Goal: Contribute content: Contribute content

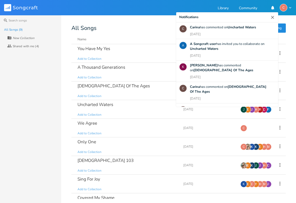
click at [128, 26] on div "All Songs" at bounding box center [178, 28] width 214 height 5
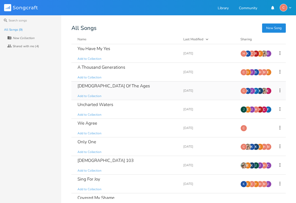
click at [100, 86] on div "[DEMOGRAPHIC_DATA] Of The Ages" at bounding box center [114, 86] width 72 height 4
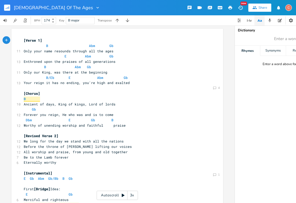
click at [95, 8] on icon "button" at bounding box center [97, 7] width 5 height 5
click at [93, 7] on div "[DEMOGRAPHIC_DATA] Of The Ages Edit Rename Collection Collections Delete Delete…" at bounding box center [148, 7] width 296 height 15
click at [95, 6] on icon "button" at bounding box center [97, 7] width 5 height 5
click at [102, 8] on div "[DEMOGRAPHIC_DATA] Of The Ages Edit Rename Collection Collections Delete Delete…" at bounding box center [148, 7] width 296 height 15
click at [9, 8] on rect "button" at bounding box center [7, 8] width 6 height 6
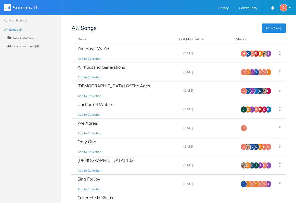
click at [278, 29] on button "New Song" at bounding box center [274, 27] width 24 height 9
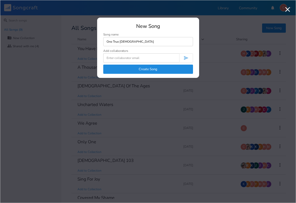
type input "One True [DEMOGRAPHIC_DATA]"
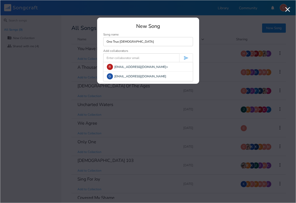
click at [151, 58] on input at bounding box center [141, 57] width 76 height 9
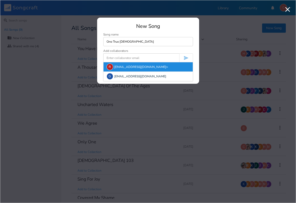
click at [130, 67] on div "R [EMAIL_ADDRESS][DOMAIN_NAME]>" at bounding box center [148, 66] width 89 height 9
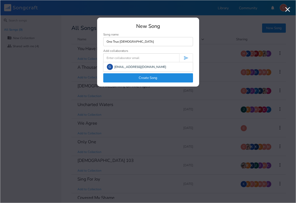
click at [123, 58] on input at bounding box center [141, 57] width 76 height 9
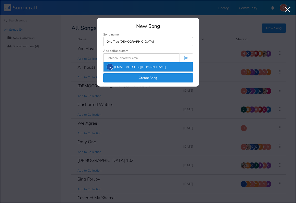
click at [122, 66] on div "G [EMAIL_ADDRESS][DOMAIN_NAME]" at bounding box center [148, 66] width 89 height 9
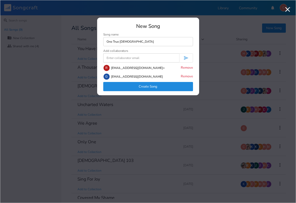
click at [118, 57] on input at bounding box center [141, 57] width 76 height 9
type input "a"
click at [155, 85] on button "Create Song" at bounding box center [148, 86] width 90 height 9
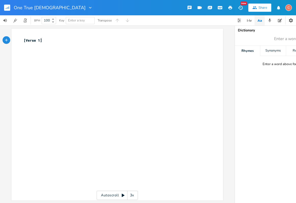
scroll to position [0, 0]
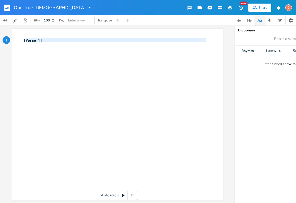
type textarea "[Verse 1]"
drag, startPoint x: 45, startPoint y: 47, endPoint x: 20, endPoint y: 38, distance: 26.4
click at [20, 38] on div "[Verse 1] x [Verse 1] ​" at bounding box center [117, 115] width 212 height 172
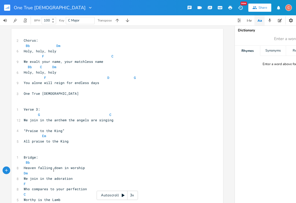
click at [21, 39] on div "[Verse 1] x 2 Chorus: Bb Dm 6 Holy, holy, holy F C 9 We exalt your name, your m…" at bounding box center [117, 119] width 212 height 181
click at [24, 40] on span "Chorus:" at bounding box center [31, 40] width 14 height 5
type textarea "{"
type textarea "["
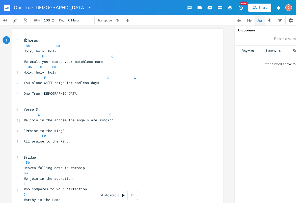
click at [35, 40] on span "[Chorus:" at bounding box center [32, 40] width 16 height 5
type textarea "]"
type input "f"
click at [47, 44] on span "Bb Dm" at bounding box center [42, 45] width 37 height 5
click at [37, 54] on span "F C" at bounding box center [69, 56] width 90 height 5
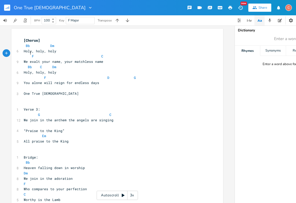
scroll to position [0, 1]
click at [71, 54] on span "F C" at bounding box center [65, 56] width 82 height 5
click at [34, 65] on span "Bb C Dm" at bounding box center [41, 67] width 35 height 5
click at [37, 75] on span "F D G" at bounding box center [80, 77] width 112 height 5
click at [78, 75] on span "F D G" at bounding box center [75, 77] width 102 height 5
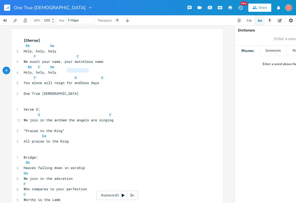
type textarea "D G"
drag, startPoint x: 89, startPoint y: 70, endPoint x: 63, endPoint y: 69, distance: 26.0
click at [63, 75] on pre "F D G" at bounding box center [115, 77] width 184 height 5
type textarea "C"
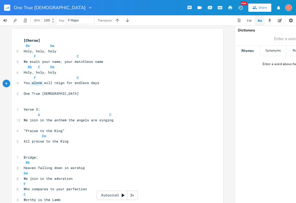
type textarea "You alone will reign for endless days One True [DEMOGRAPHIC_DATA]"
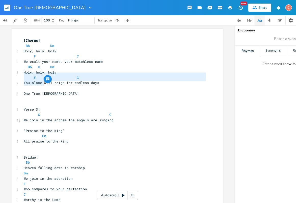
drag, startPoint x: 46, startPoint y: 84, endPoint x: 18, endPoint y: 77, distance: 28.3
click at [18, 77] on div "You alone will reign for endless days One True [DEMOGRAPHIC_DATA] x [Chorus] Bb…" at bounding box center [117, 119] width 212 height 181
click at [33, 91] on span "One True [DEMOGRAPHIC_DATA]" at bounding box center [51, 93] width 55 height 5
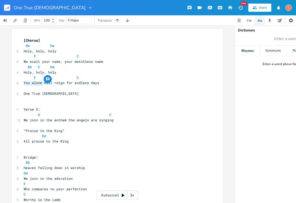
type textarea "One True [DEMOGRAPHIC_DATA]"
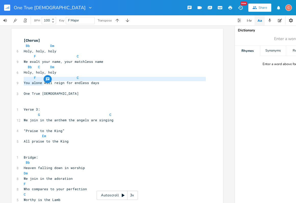
drag, startPoint x: 45, startPoint y: 84, endPoint x: 21, endPoint y: 80, distance: 23.6
click at [23, 80] on div "[Chorus] Bb Dm 6 Holy, holy, holy F C 9 We exalt your name, your matchless name…" at bounding box center [115, 120] width 184 height 164
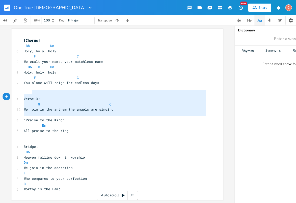
type textarea "Verse 3: G C We join in the anthem the angels are singing “Praise to the King” …"
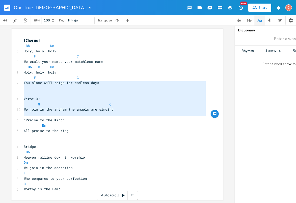
drag, startPoint x: 64, startPoint y: 116, endPoint x: 20, endPoint y: 83, distance: 54.6
click at [20, 83] on div "Verse 3: G C We join in the anthem the angels are singing “Praise to the King” …" at bounding box center [117, 115] width 212 height 172
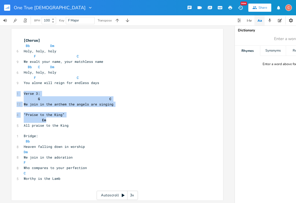
drag, startPoint x: 21, startPoint y: 81, endPoint x: 73, endPoint y: 107, distance: 58.2
click at [73, 107] on div "x [Chorus] Bb Dm 6 Holy, holy, holy F C 9 We exalt your name, your matchless na…" at bounding box center [117, 115] width 212 height 172
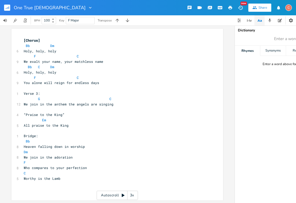
scroll to position [0, 0]
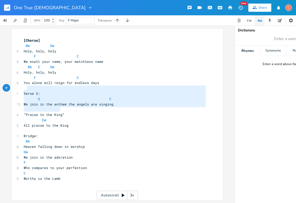
type textarea "Verse 3: G C We join in the anthem the angels are singing “Praise to the King” …"
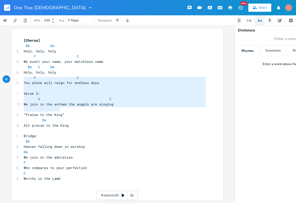
drag, startPoint x: 63, startPoint y: 111, endPoint x: 18, endPoint y: 80, distance: 54.9
click at [18, 80] on div "Verse 3: G C We join in the anthem the angels are singing “Praise to the King” …" at bounding box center [117, 115] width 212 height 172
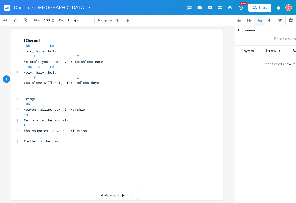
click at [54, 138] on pre "Worthy is the Lamb" at bounding box center [115, 140] width 184 height 5
type textarea "(repeat)"
click at [24, 96] on span "Bridge:" at bounding box center [31, 98] width 14 height 5
type textarea "["
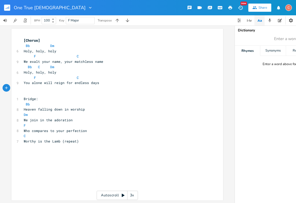
scroll to position [0, 1]
type textarea "]"
click at [23, 91] on pre "​" at bounding box center [115, 93] width 184 height 5
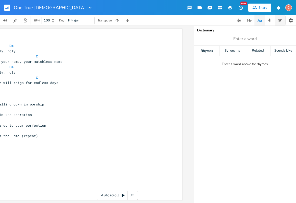
scroll to position [0, 41]
click at [269, 20] on icon "button" at bounding box center [270, 20] width 5 height 5
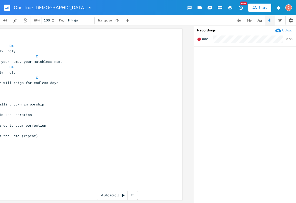
click at [286, 31] on div "Upload" at bounding box center [287, 30] width 10 height 4
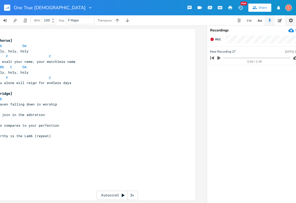
scroll to position [0, 0]
click at [291, 20] on icon "button" at bounding box center [290, 20] width 5 height 5
click at [281, 21] on icon "button" at bounding box center [280, 20] width 4 height 4
click at [154, 54] on pre "F C" at bounding box center [87, 56] width 184 height 5
click at [45, 9] on div "One True [DEMOGRAPHIC_DATA] New Share C" at bounding box center [148, 7] width 296 height 15
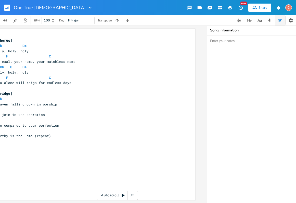
click at [88, 8] on icon "button" at bounding box center [90, 7] width 5 height 5
click at [103, 7] on div "One True God Edit Rename Collection Collections Delete Delete New Share C" at bounding box center [148, 7] width 296 height 15
click at [265, 6] on div "Share" at bounding box center [263, 7] width 9 height 5
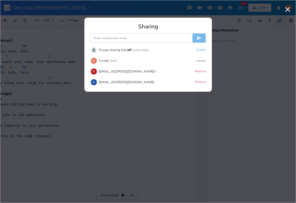
click at [144, 37] on input at bounding box center [142, 37] width 102 height 9
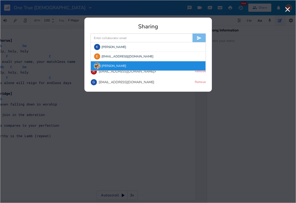
click at [119, 64] on div "[PERSON_NAME]" at bounding box center [148, 65] width 115 height 9
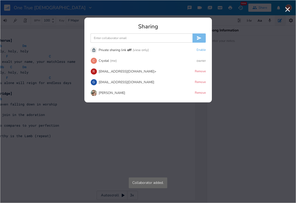
click at [117, 37] on input at bounding box center [142, 37] width 102 height 9
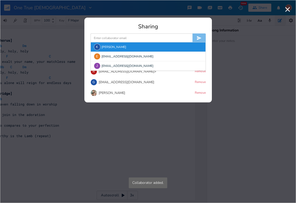
click at [114, 47] on div "K [PERSON_NAME]" at bounding box center [148, 46] width 115 height 9
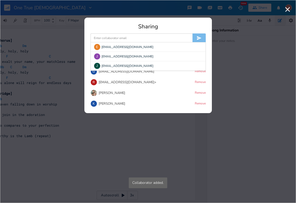
click at [115, 35] on input at bounding box center [142, 37] width 102 height 9
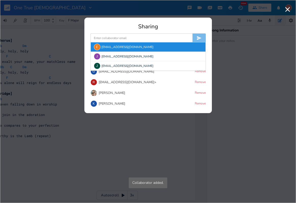
click at [119, 47] on div "E [EMAIL_ADDRESS][DOMAIN_NAME]" at bounding box center [148, 46] width 115 height 9
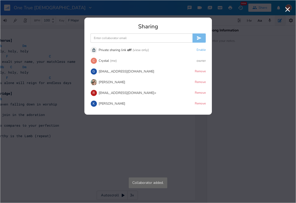
click at [119, 39] on input at bounding box center [142, 37] width 102 height 9
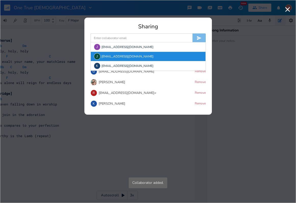
click at [114, 55] on div "J [EMAIL_ADDRESS][DOMAIN_NAME]" at bounding box center [148, 56] width 115 height 9
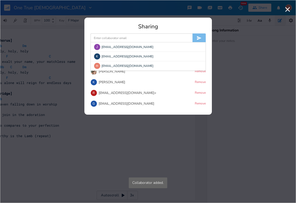
click at [113, 38] on input at bounding box center [142, 37] width 102 height 9
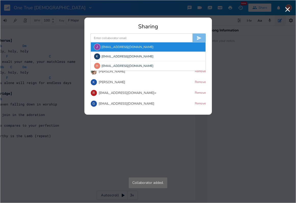
click at [112, 45] on div "[PERSON_NAME] [PERSON_NAME][EMAIL_ADDRESS][DOMAIN_NAME]" at bounding box center [148, 46] width 115 height 9
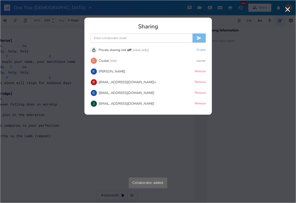
click at [112, 35] on input at bounding box center [142, 37] width 102 height 9
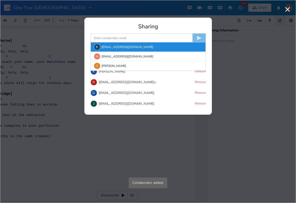
click at [113, 47] on div "K [EMAIL_ADDRESS][DOMAIN_NAME]" at bounding box center [148, 46] width 115 height 9
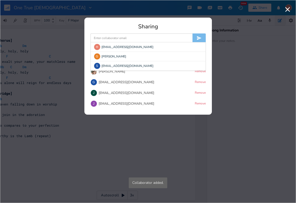
click at [113, 36] on input at bounding box center [142, 37] width 102 height 9
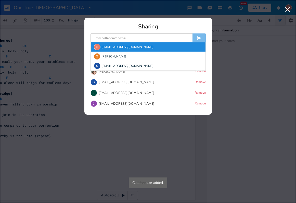
click at [113, 46] on div "H [EMAIL_ADDRESS][DOMAIN_NAME]" at bounding box center [148, 46] width 115 height 9
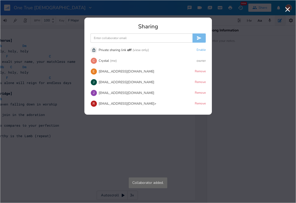
click at [113, 39] on input at bounding box center [142, 37] width 102 height 9
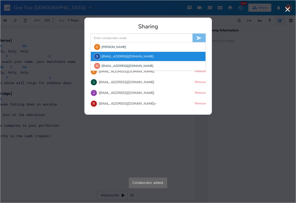
click at [115, 55] on div "S [EMAIL_ADDRESS][DOMAIN_NAME]" at bounding box center [148, 56] width 115 height 9
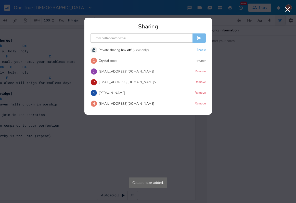
click at [113, 38] on input at bounding box center [142, 37] width 102 height 9
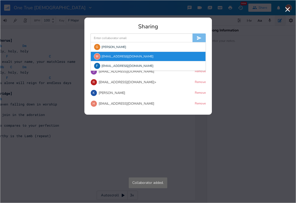
click at [117, 55] on div "M [EMAIL_ADDRESS][DOMAIN_NAME]" at bounding box center [148, 56] width 115 height 9
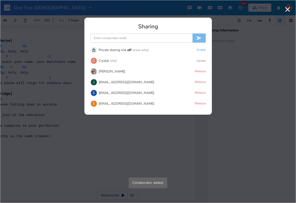
click at [113, 37] on input at bounding box center [142, 37] width 102 height 9
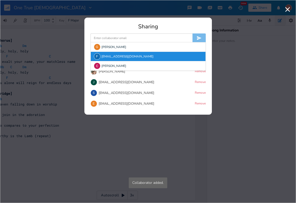
click at [118, 56] on div "F [EMAIL_ADDRESS][DOMAIN_NAME]" at bounding box center [148, 56] width 115 height 9
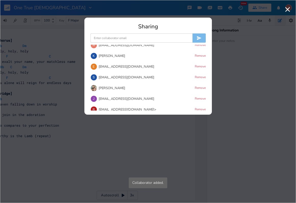
scroll to position [72, 0]
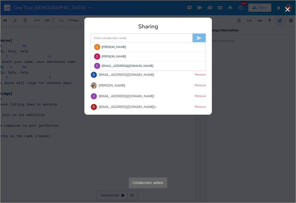
click at [114, 37] on input at bounding box center [142, 37] width 102 height 9
click at [167, 25] on div "Sharing" at bounding box center [148, 27] width 115 height 6
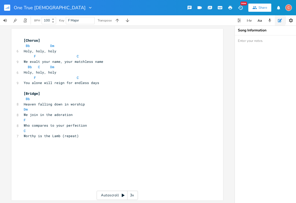
scroll to position [0, 0]
click at [264, 8] on div "Share" at bounding box center [263, 7] width 9 height 5
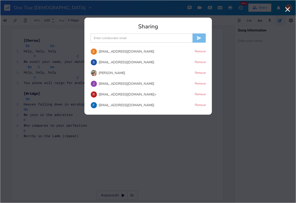
scroll to position [84, 0]
